Goal: Navigation & Orientation: Go to known website

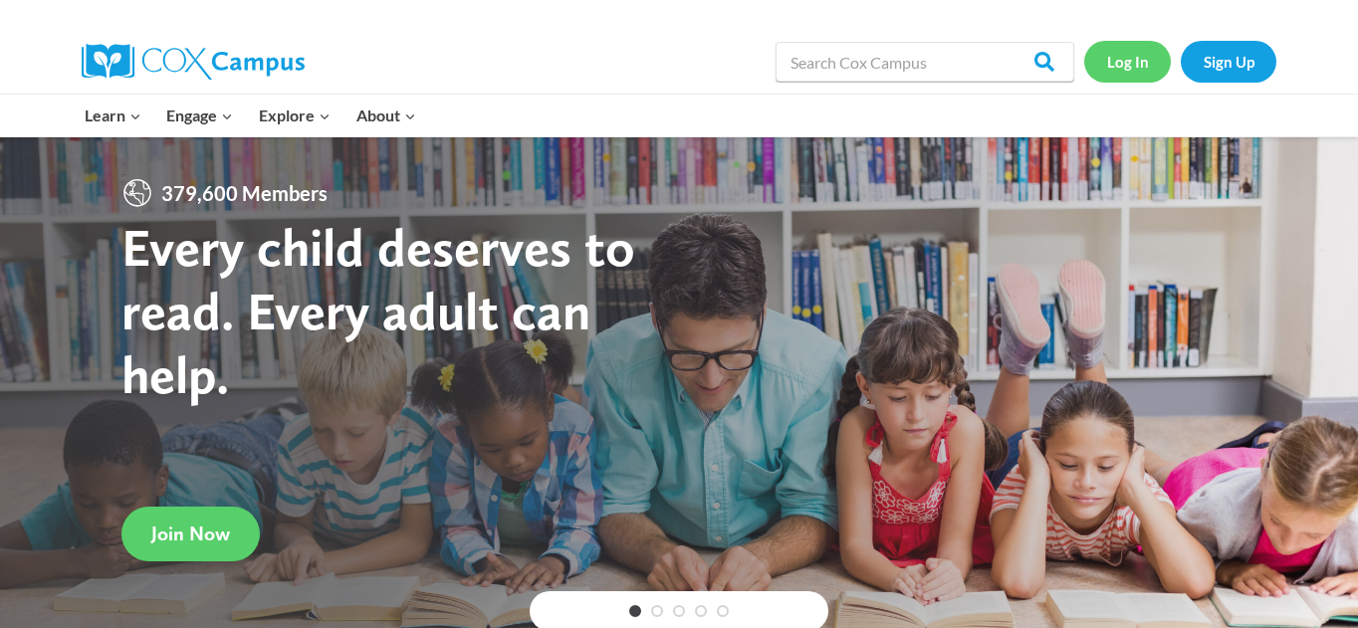
click at [1136, 58] on link "Log In" at bounding box center [1127, 61] width 87 height 41
click at [1126, 61] on link "Log In" at bounding box center [1127, 61] width 87 height 41
